Goal: Find specific page/section: Find specific page/section

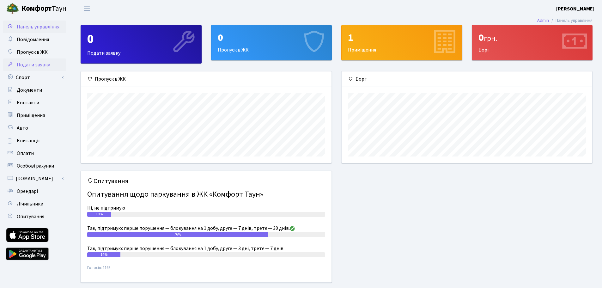
scroll to position [91, 251]
click at [27, 156] on span "Оплати" at bounding box center [25, 153] width 17 height 7
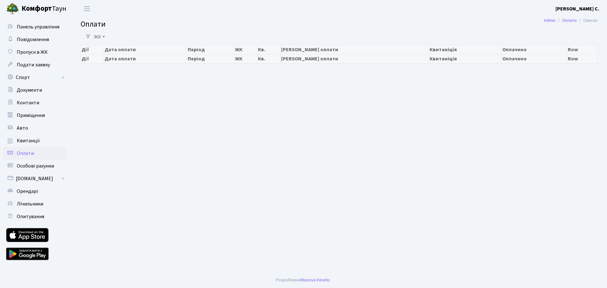
select select "25"
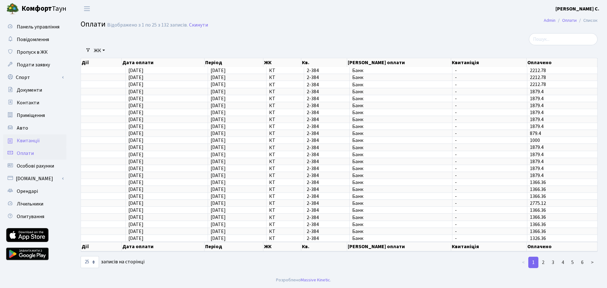
click at [35, 139] on span "Квитанції" at bounding box center [28, 140] width 23 height 7
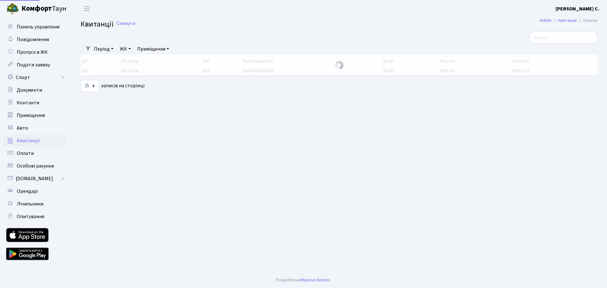
select select "25"
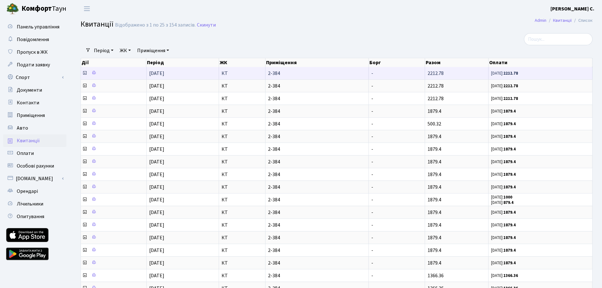
click at [84, 73] on icon at bounding box center [84, 72] width 5 height 5
